Goal: Entertainment & Leisure: Consume media (video, audio)

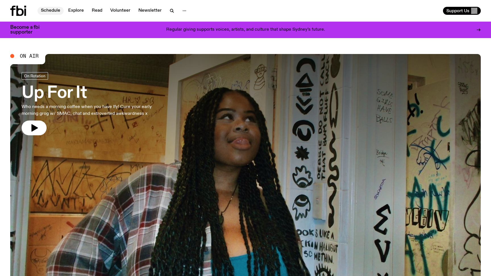
click at [51, 10] on link "Schedule" at bounding box center [50, 11] width 26 height 8
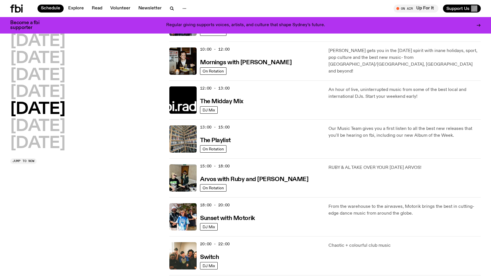
scroll to position [86, 0]
click at [187, 96] on img at bounding box center [182, 99] width 27 height 27
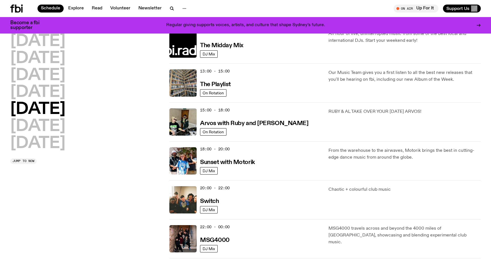
scroll to position [146, 0]
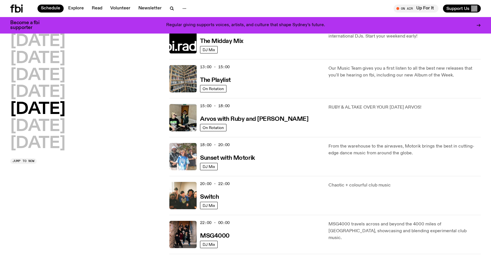
click at [189, 148] on img at bounding box center [182, 156] width 27 height 27
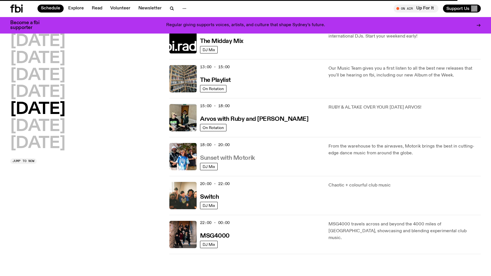
click at [211, 159] on h3 "Sunset with Motorik" at bounding box center [227, 158] width 55 height 6
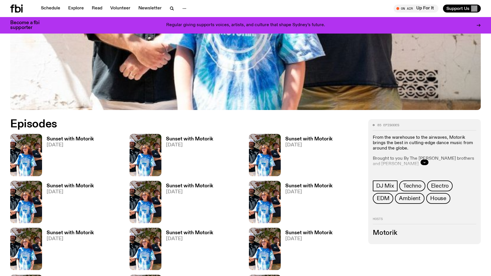
scroll to position [236, 0]
click at [146, 144] on img at bounding box center [145, 154] width 32 height 42
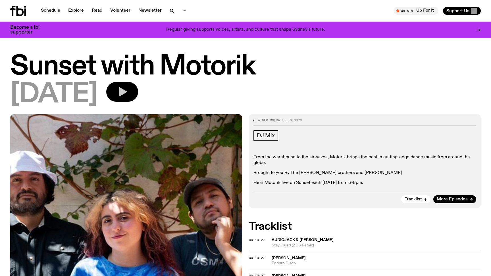
click at [128, 93] on icon "button" at bounding box center [121, 91] width 11 height 11
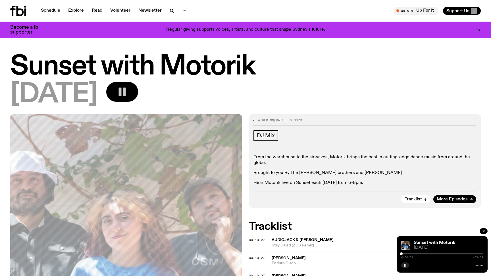
click at [408, 253] on div at bounding box center [442, 253] width 82 height 1
click at [414, 253] on div at bounding box center [375, 253] width 82 height 1
click at [421, 253] on div at bounding box center [387, 253] width 82 height 1
click at [429, 253] on div at bounding box center [396, 253] width 82 height 1
click at [442, 254] on div "0:41:40 1:59:58" at bounding box center [442, 255] width 82 height 7
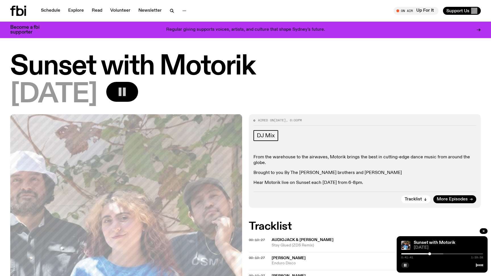
click at [440, 253] on div at bounding box center [402, 253] width 82 height 1
click at [451, 253] on div at bounding box center [420, 253] width 82 height 1
click at [459, 254] on div at bounding box center [427, 253] width 82 height 1
